Goal: Find specific page/section: Find specific page/section

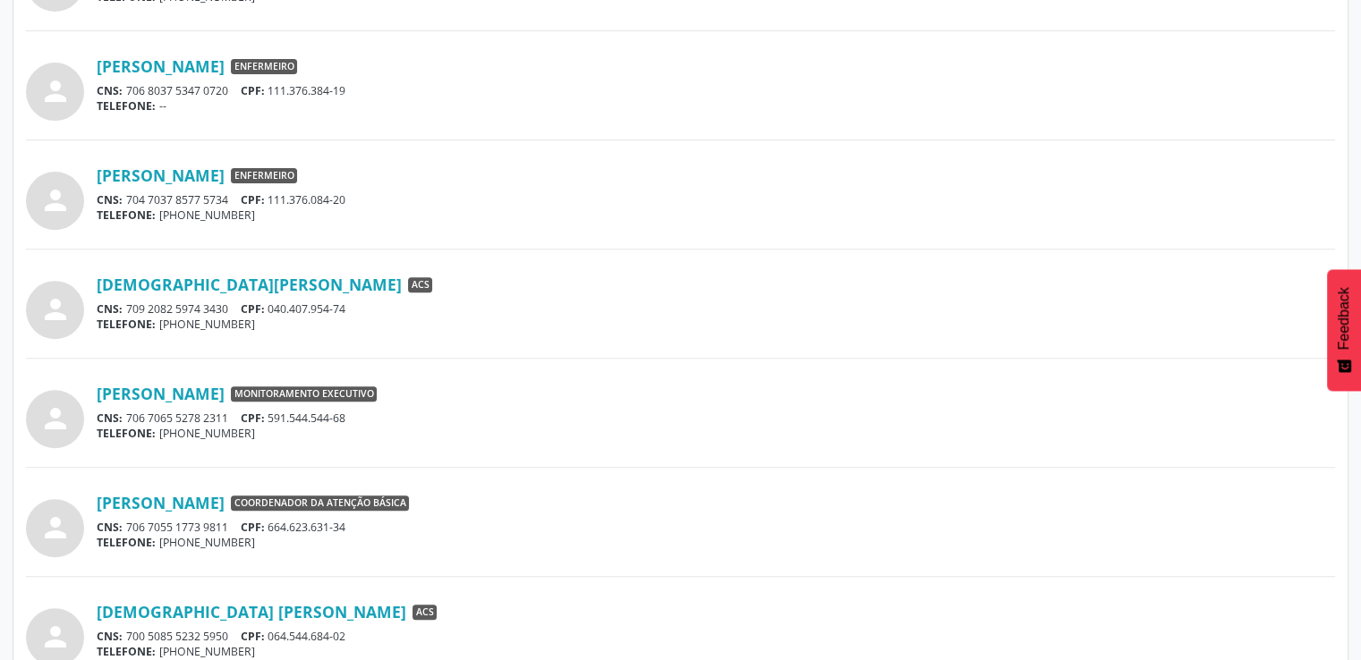
scroll to position [716, 0]
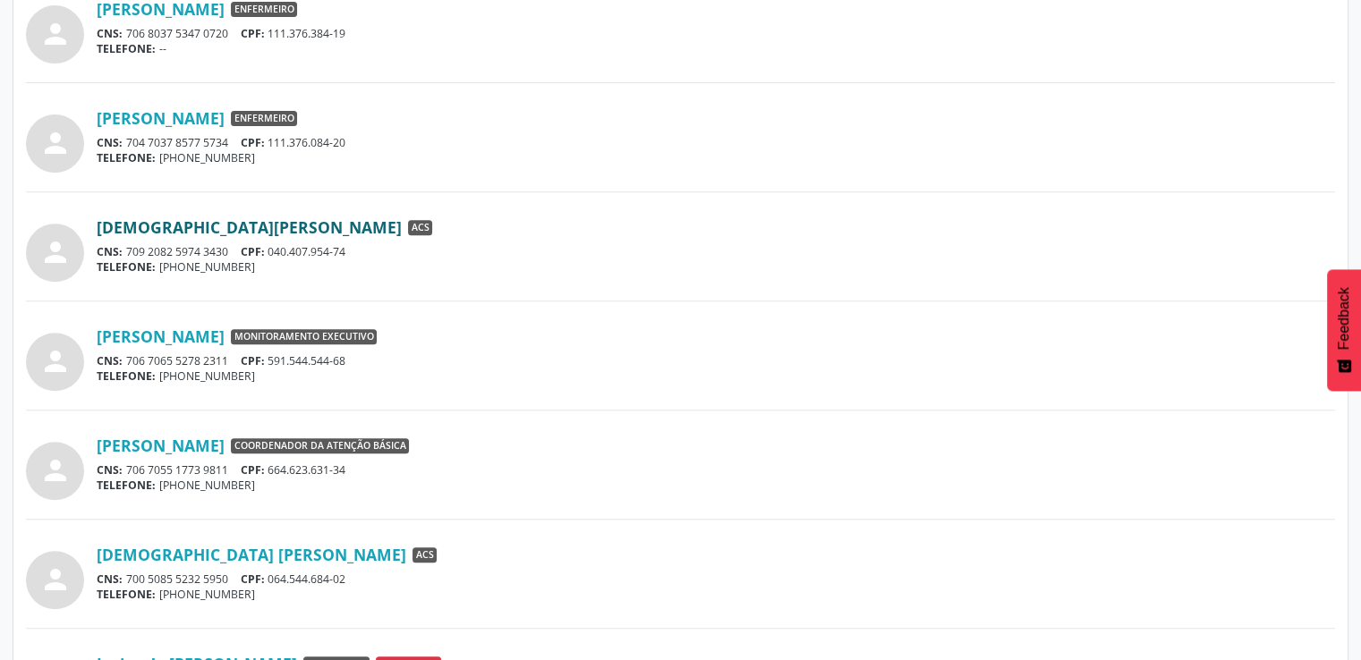
click at [213, 225] on link "[DEMOGRAPHIC_DATA][PERSON_NAME]" at bounding box center [249, 227] width 305 height 20
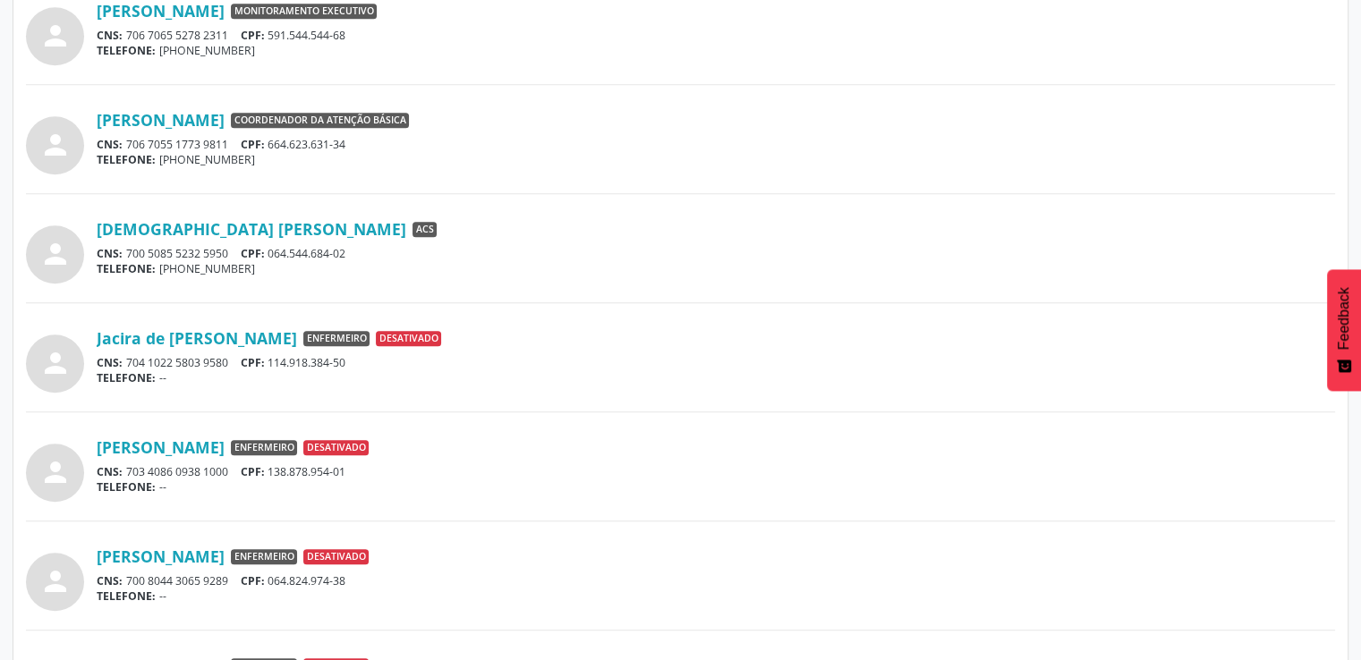
scroll to position [1074, 0]
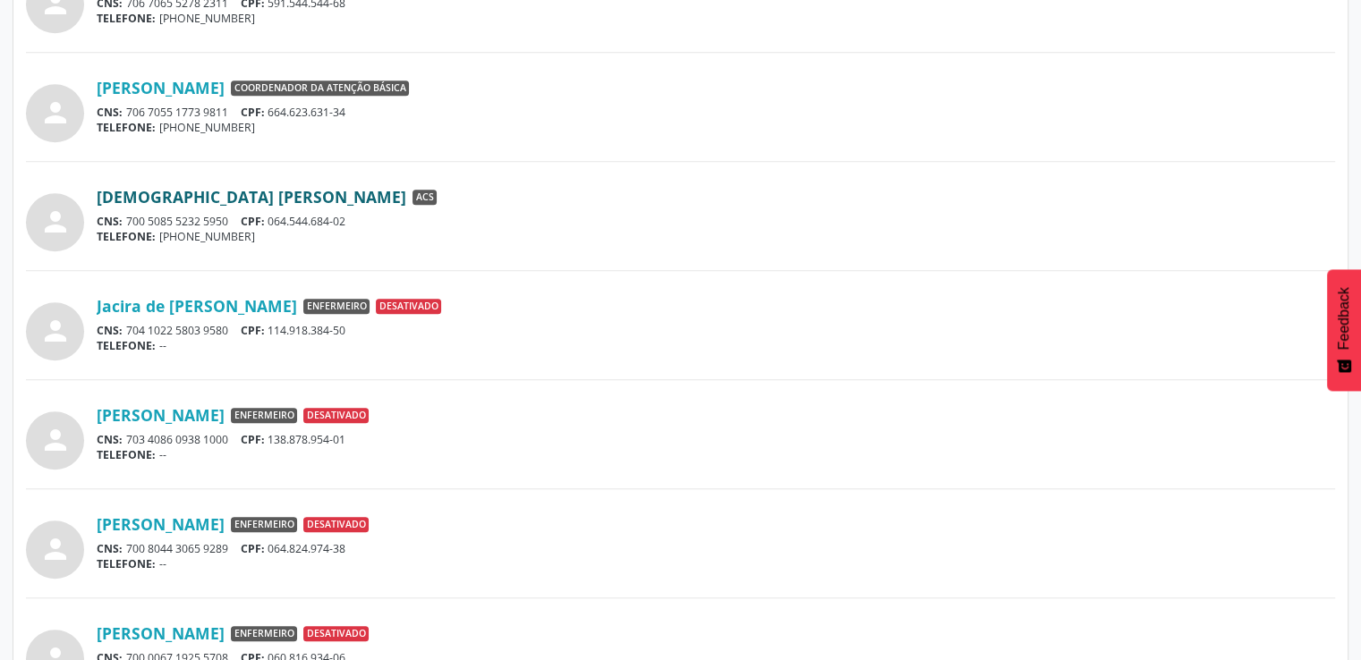
click at [200, 198] on link "[DEMOGRAPHIC_DATA] [PERSON_NAME]" at bounding box center [252, 197] width 310 height 20
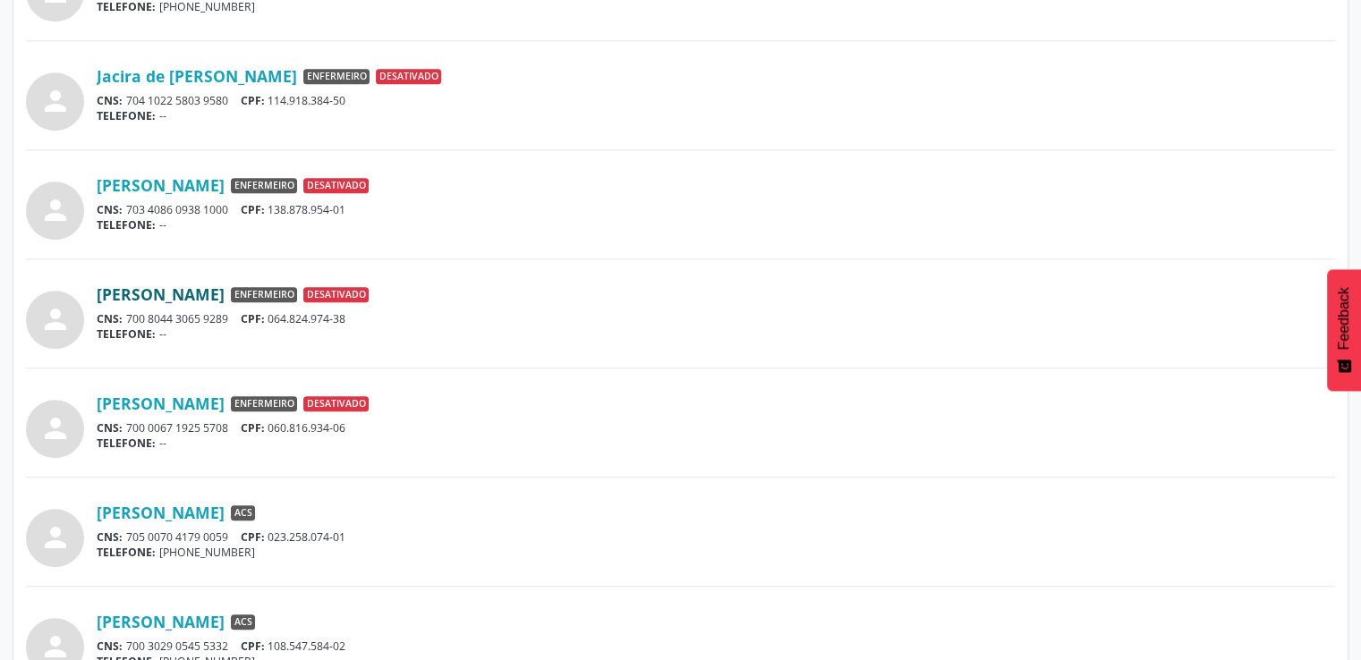
scroll to position [1393, 0]
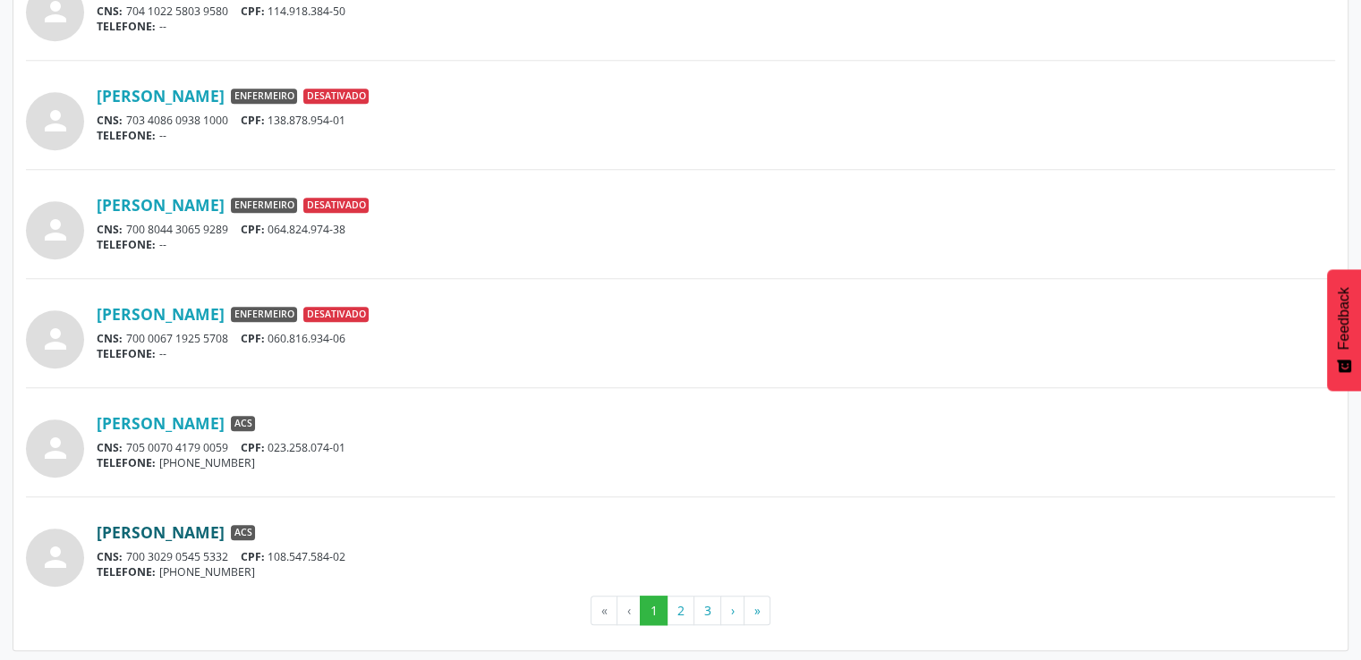
click at [168, 528] on link "[PERSON_NAME]" at bounding box center [161, 533] width 128 height 20
click at [680, 599] on button "2" at bounding box center [681, 611] width 28 height 30
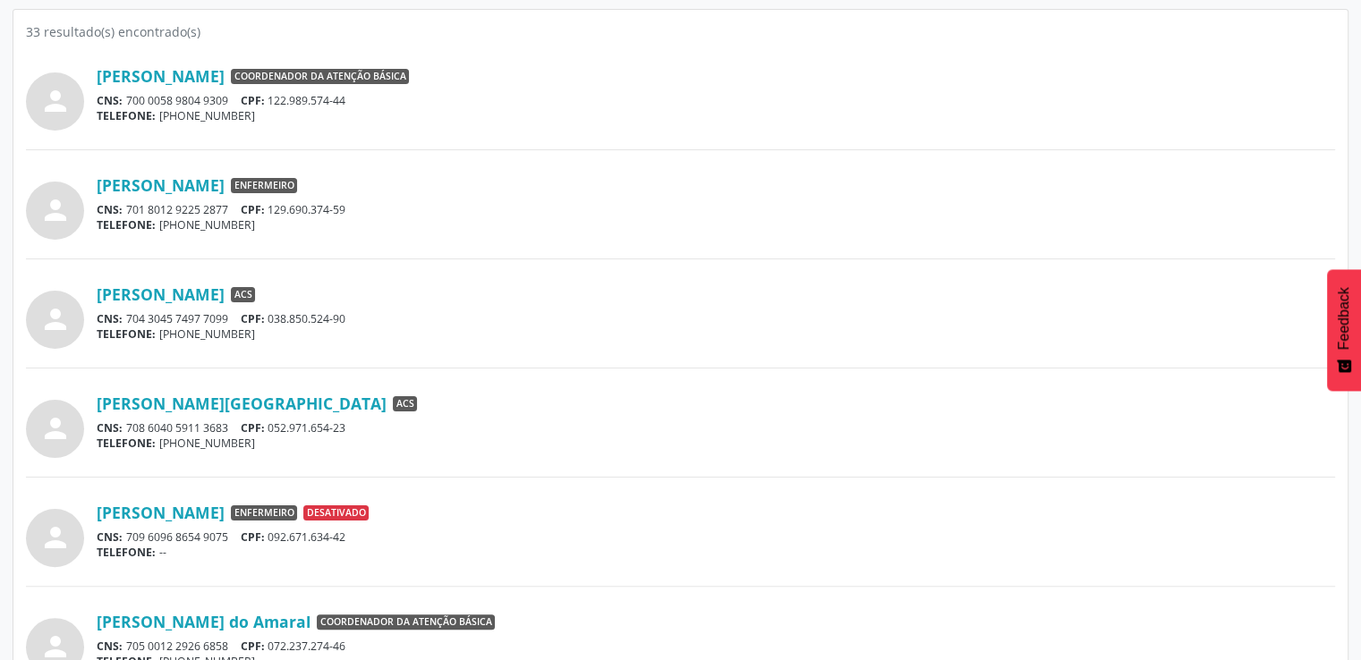
scroll to position [358, 0]
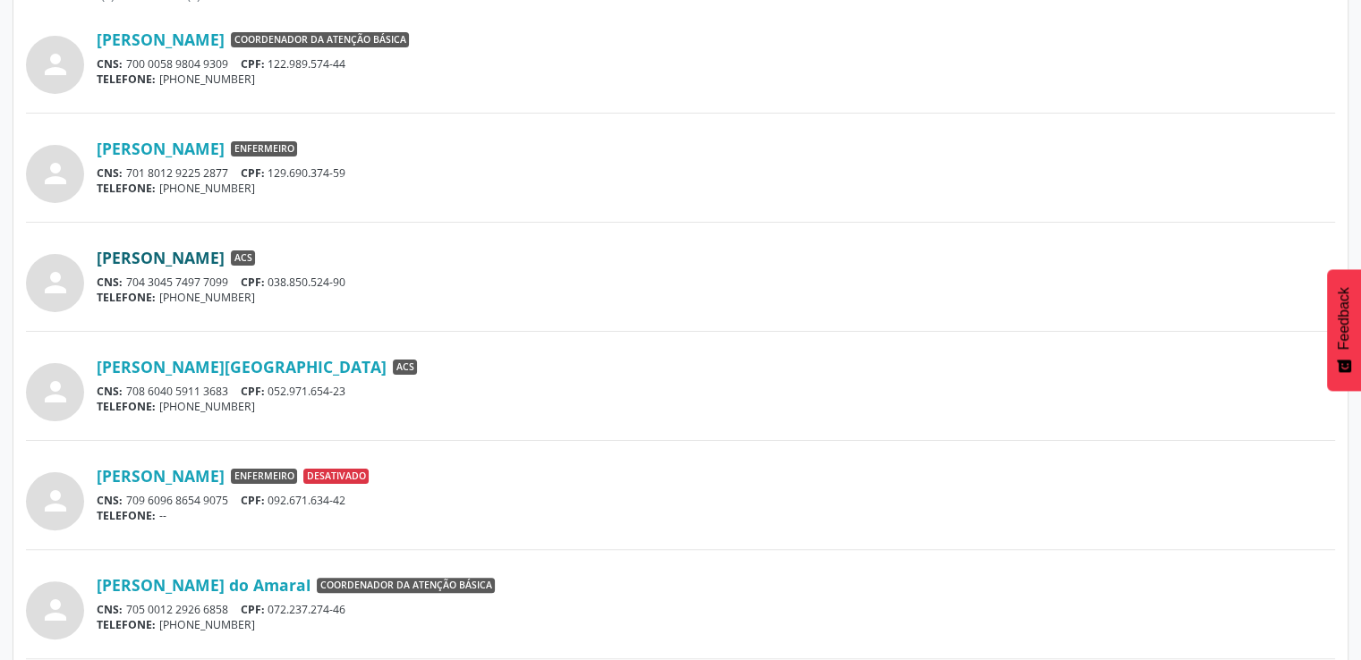
click at [200, 263] on link "[PERSON_NAME]" at bounding box center [161, 258] width 128 height 20
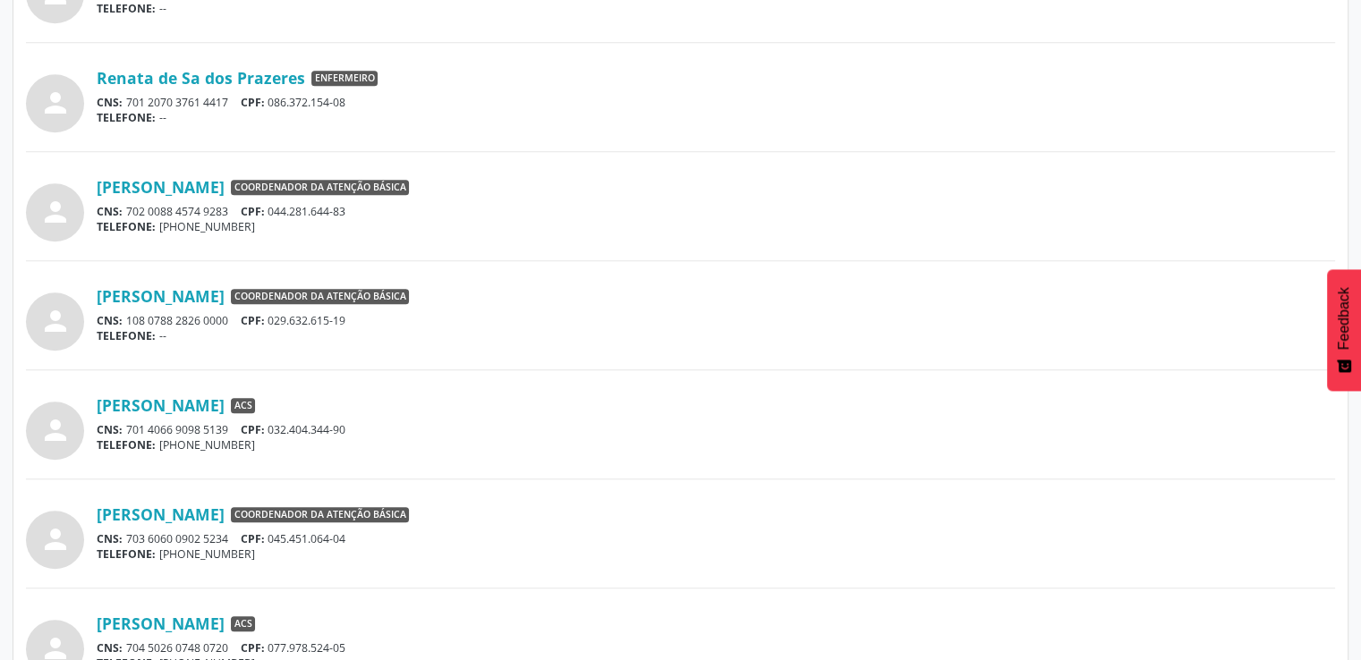
scroll to position [1342, 0]
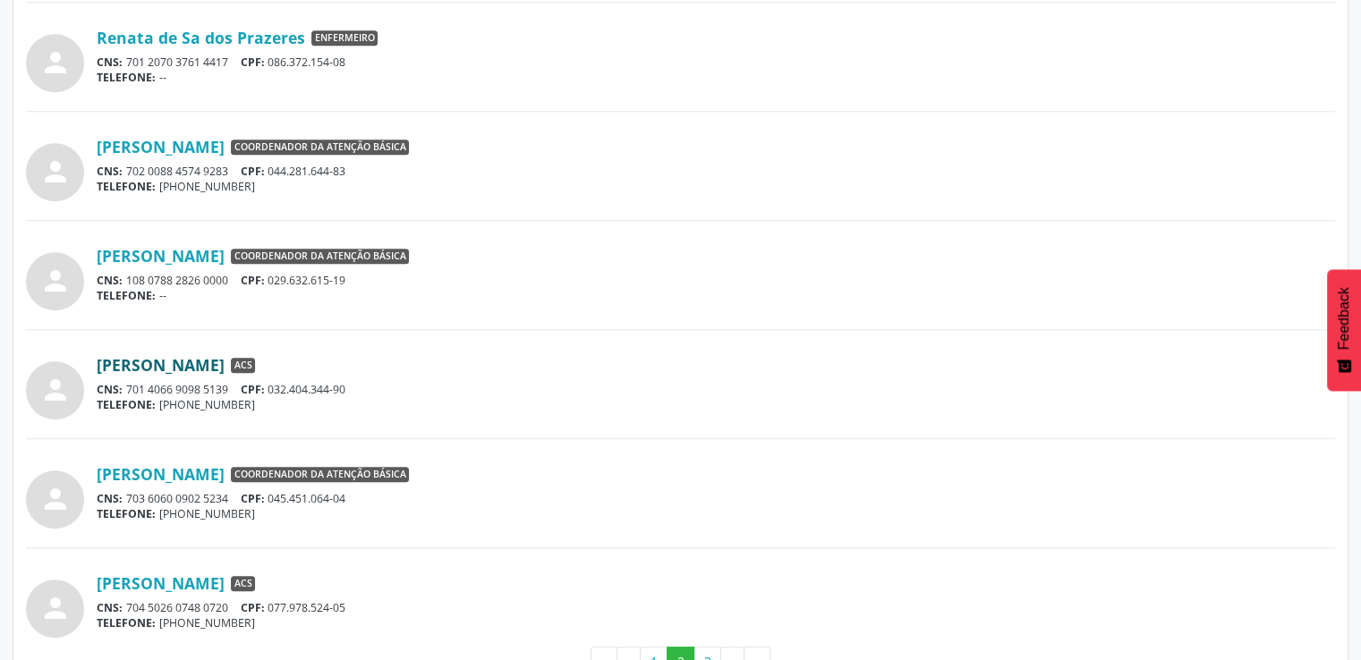
click at [225, 362] on link "[PERSON_NAME]" at bounding box center [161, 365] width 128 height 20
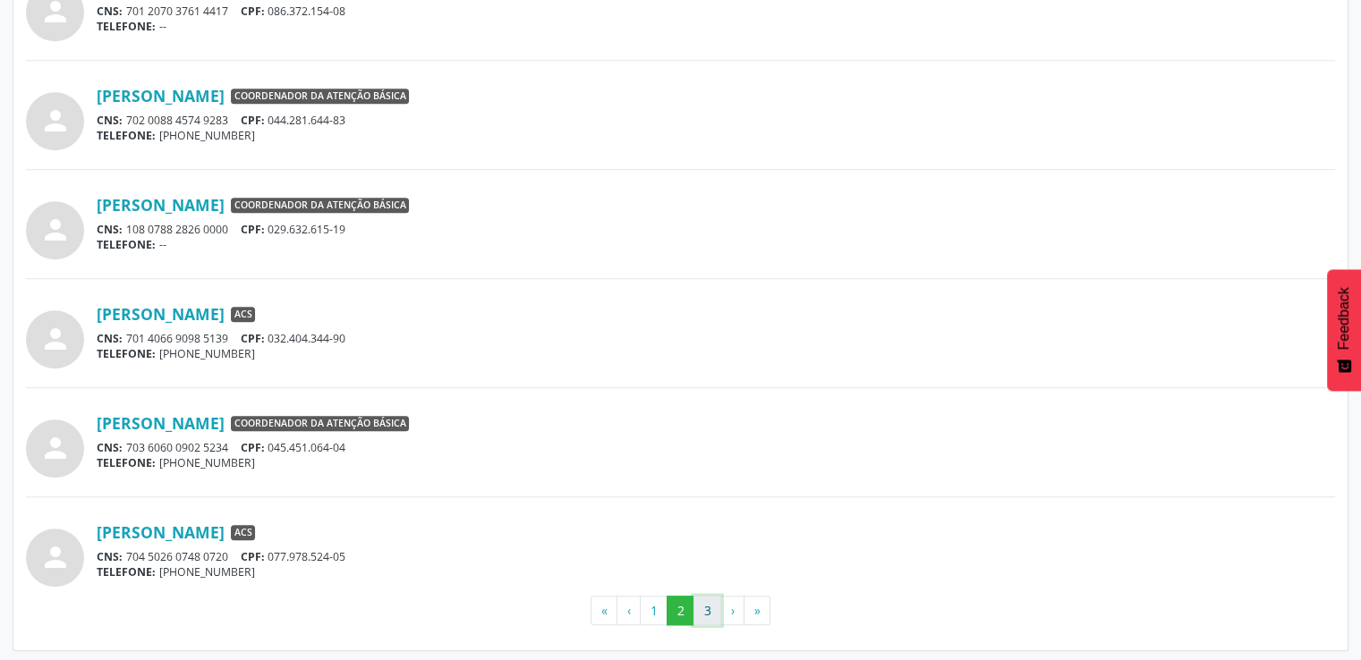
click at [704, 613] on button "3" at bounding box center [707, 611] width 28 height 30
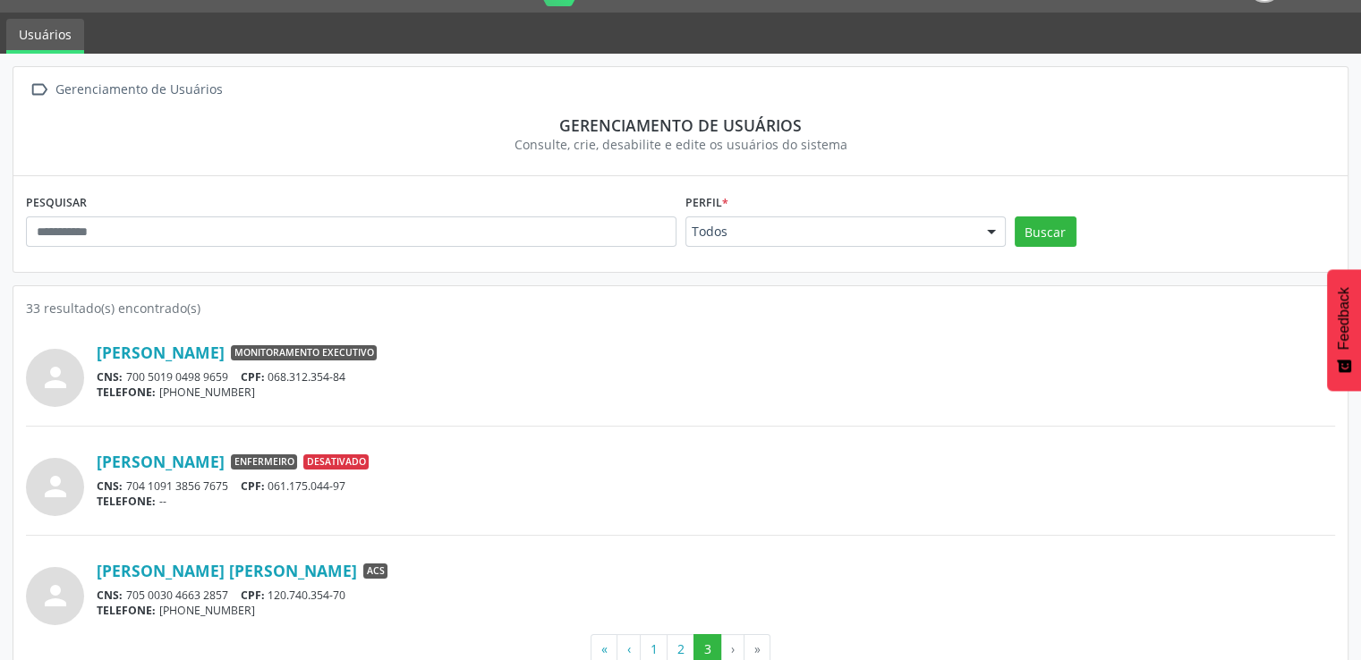
scroll to position [86, 0]
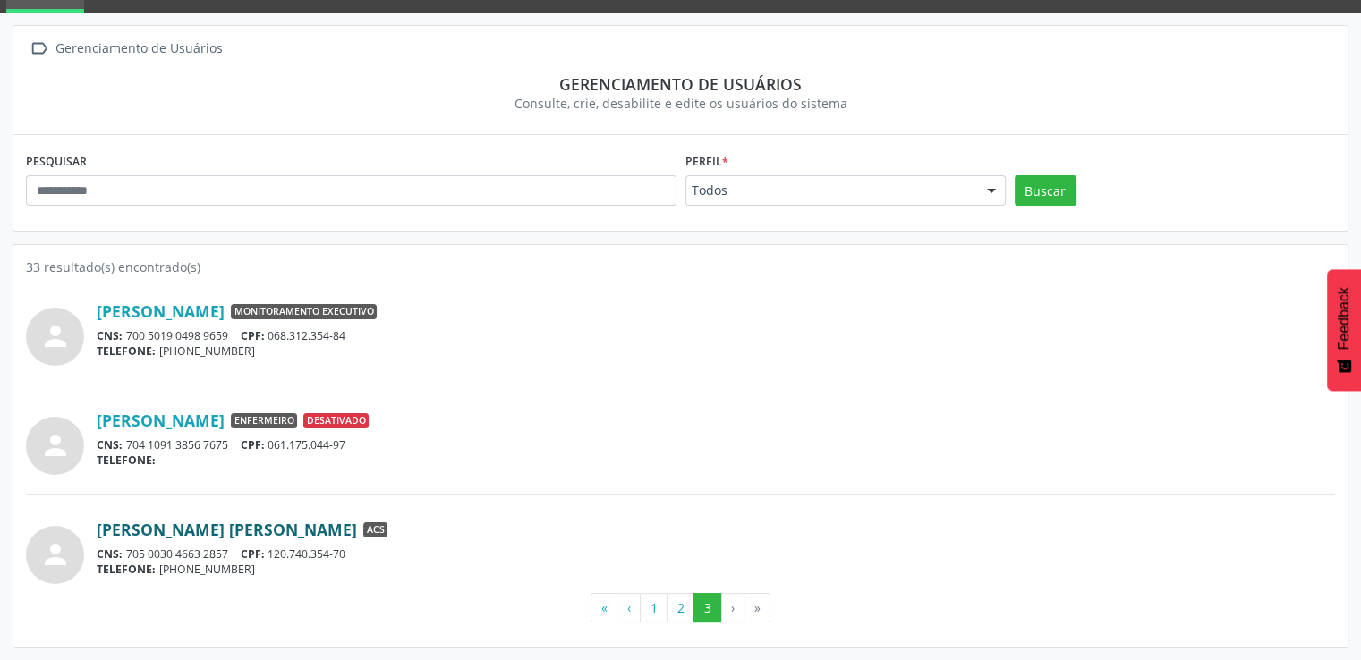
click at [209, 526] on link "[PERSON_NAME] [PERSON_NAME]" at bounding box center [227, 530] width 260 height 20
click at [213, 531] on link "[PERSON_NAME] [PERSON_NAME]" at bounding box center [227, 530] width 260 height 20
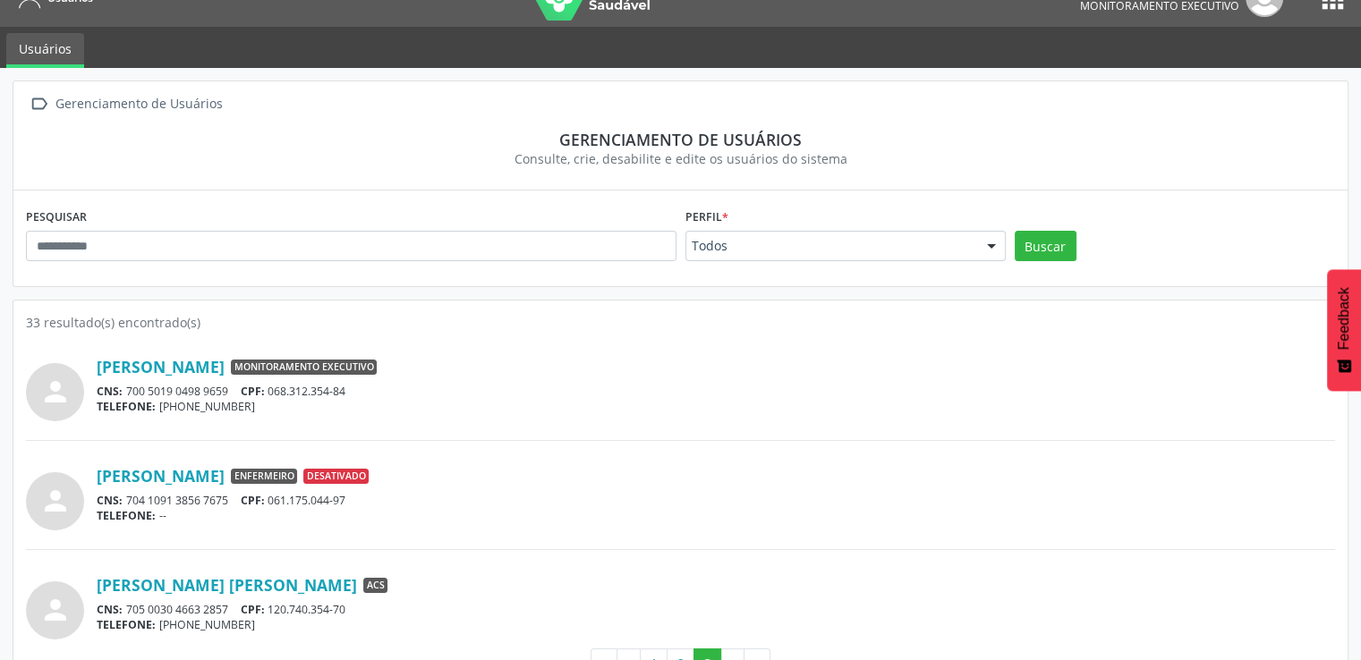
scroll to position [0, 0]
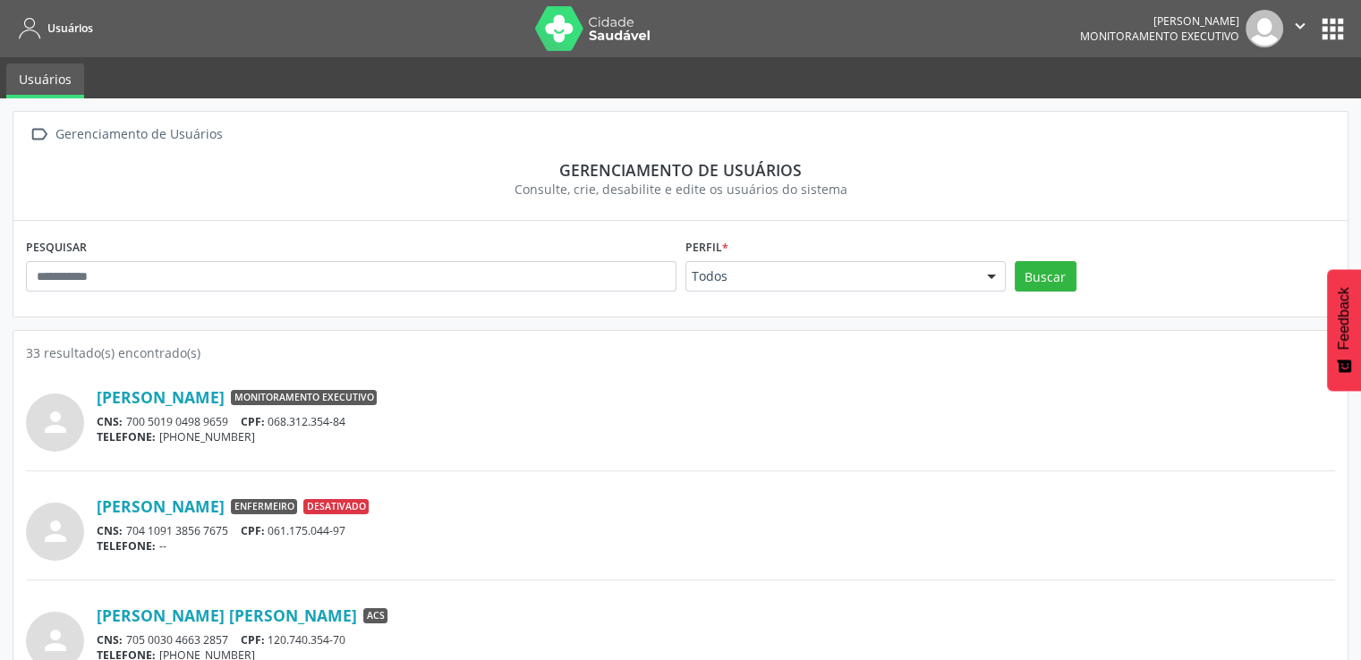
click at [53, 25] on span "Usuários" at bounding box center [70, 28] width 46 height 15
click at [1335, 37] on button "apps" at bounding box center [1332, 28] width 31 height 31
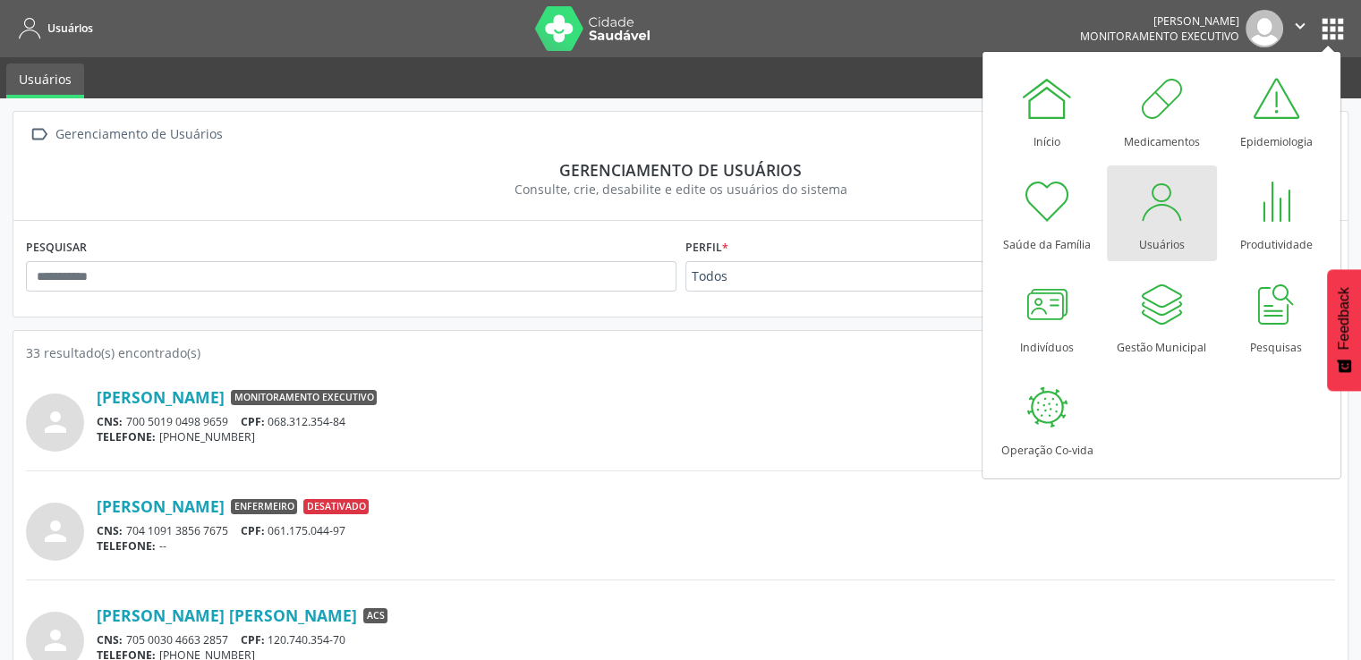
click at [1178, 234] on div "Usuários" at bounding box center [1162, 240] width 46 height 24
